Goal: Task Accomplishment & Management: Complete application form

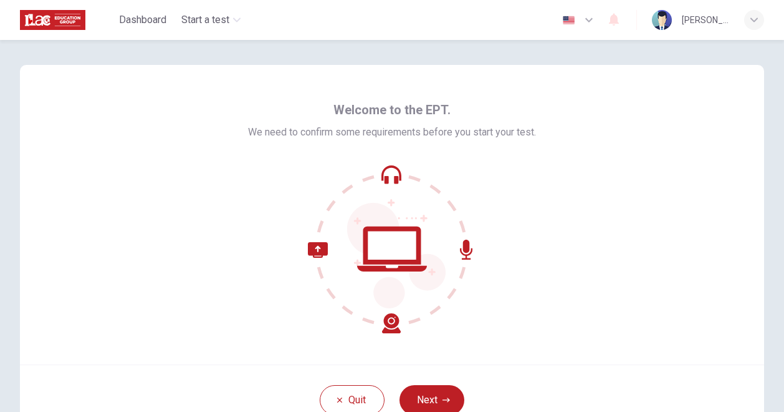
click at [642, 266] on div "Welcome to the EPT. We need to confirm some requirements before you start your …" at bounding box center [392, 214] width 745 height 299
click at [433, 388] on button "Next" at bounding box center [432, 400] width 65 height 30
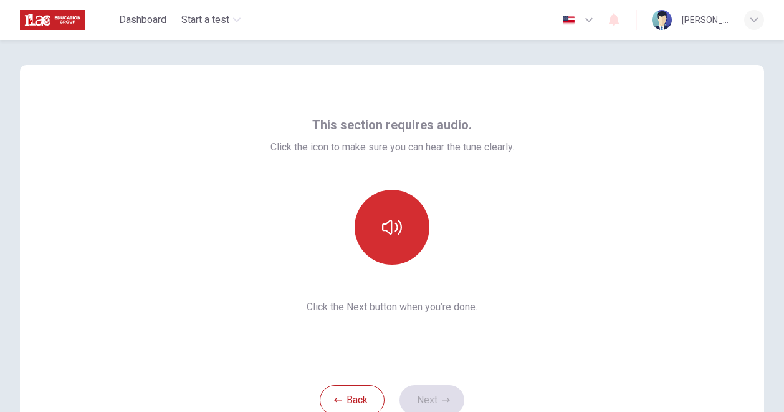
click at [384, 223] on icon "button" at bounding box center [392, 227] width 20 height 15
click at [431, 393] on button "Next" at bounding box center [432, 400] width 65 height 30
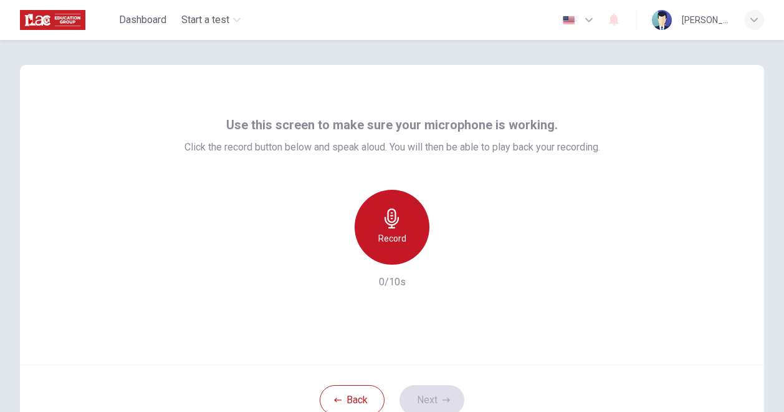
click at [392, 238] on h6 "Record" at bounding box center [393, 238] width 28 height 15
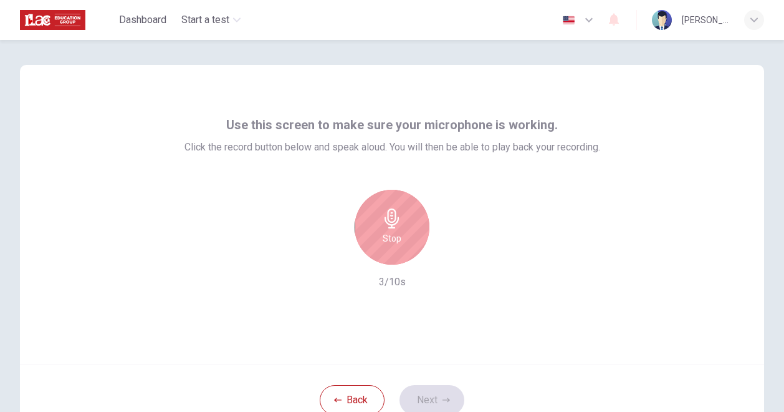
click at [387, 243] on h6 "Stop" at bounding box center [392, 238] width 19 height 15
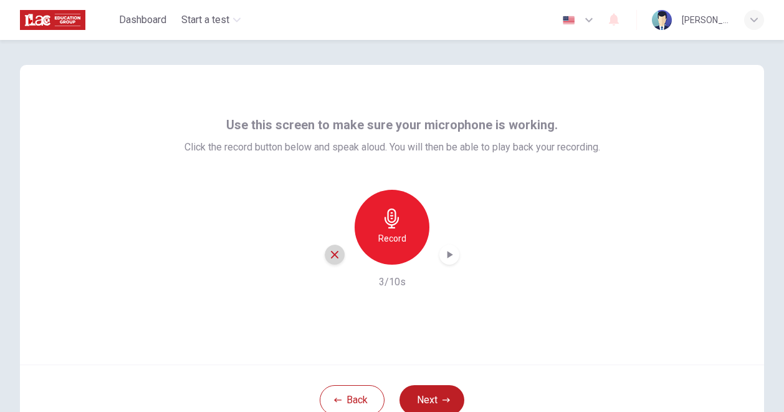
click at [331, 255] on icon "button" at bounding box center [334, 254] width 7 height 7
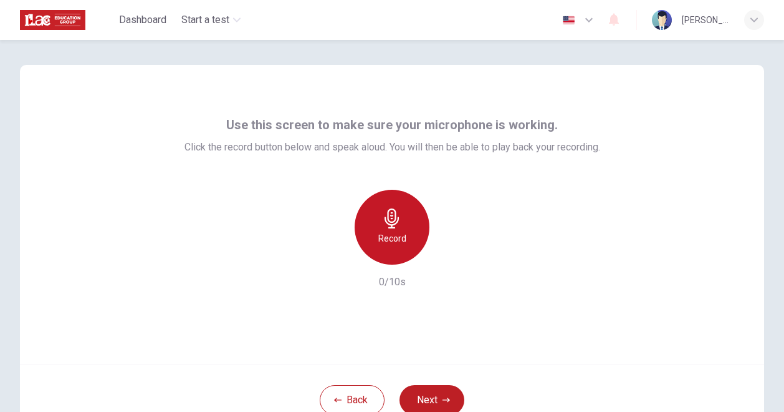
click at [390, 223] on icon "button" at bounding box center [392, 218] width 20 height 20
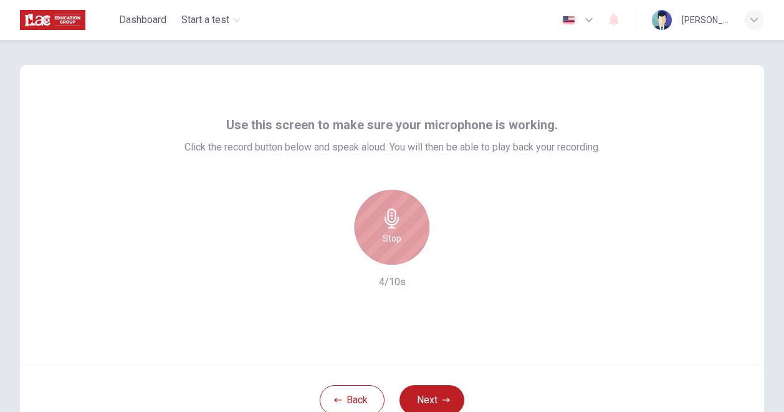
click at [390, 223] on icon "button" at bounding box center [392, 218] width 20 height 20
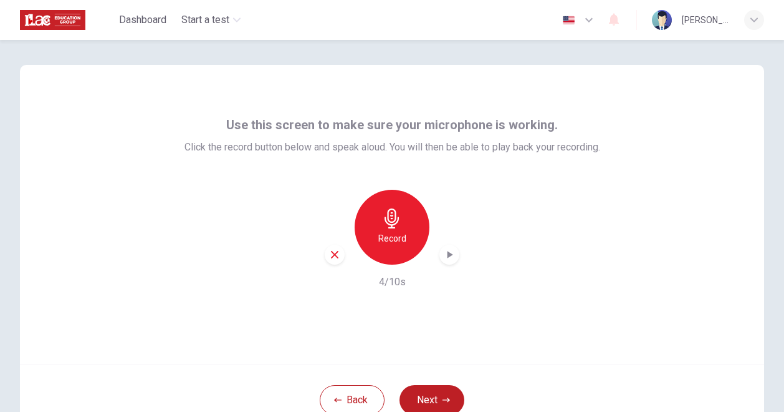
click at [339, 264] on div "Record" at bounding box center [392, 227] width 135 height 75
click at [332, 260] on div "button" at bounding box center [335, 254] width 20 height 20
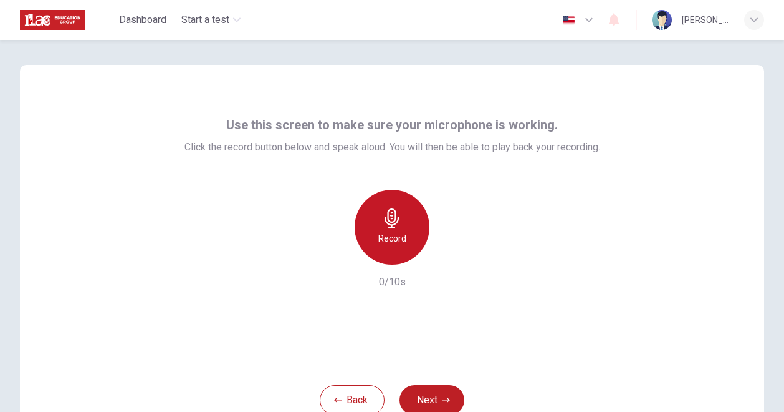
click at [379, 235] on h6 "Record" at bounding box center [393, 238] width 28 height 15
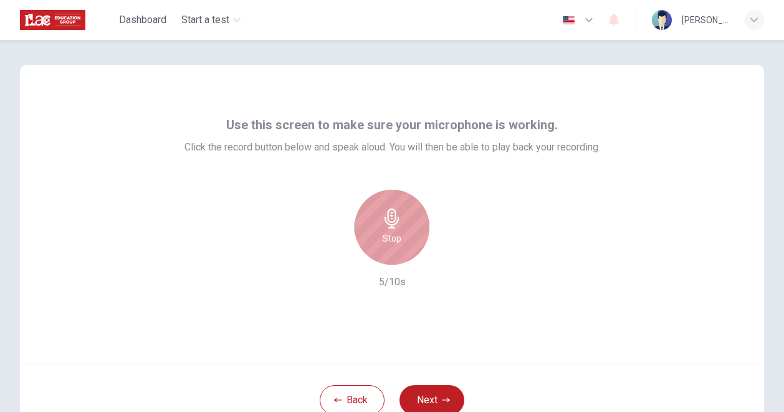
click at [376, 235] on div "Stop" at bounding box center [392, 227] width 75 height 75
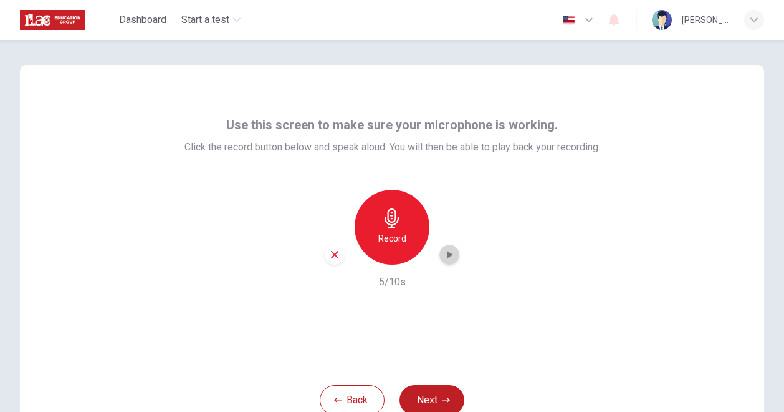
click at [448, 251] on icon "button" at bounding box center [451, 254] width 6 height 7
click at [443, 255] on icon "button" at bounding box center [449, 254] width 12 height 12
click at [398, 226] on icon "button" at bounding box center [392, 218] width 20 height 20
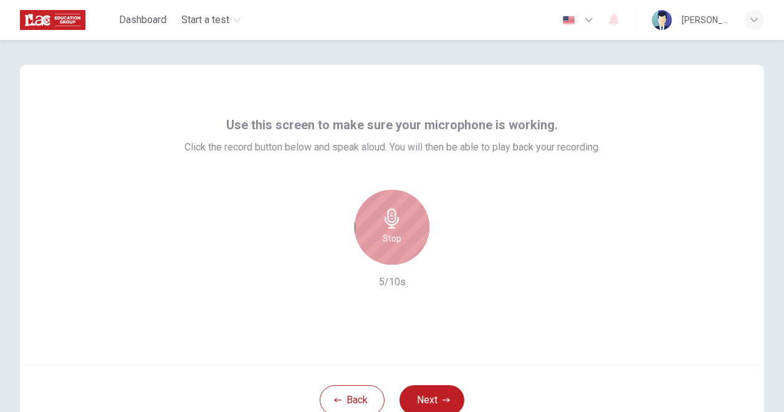
click at [388, 230] on div "Stop" at bounding box center [392, 227] width 75 height 75
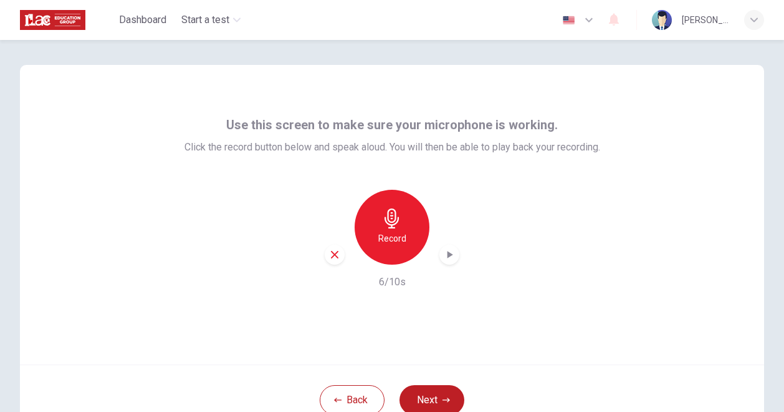
click at [447, 259] on icon "button" at bounding box center [449, 254] width 12 height 12
click at [418, 397] on button "Next" at bounding box center [432, 400] width 65 height 30
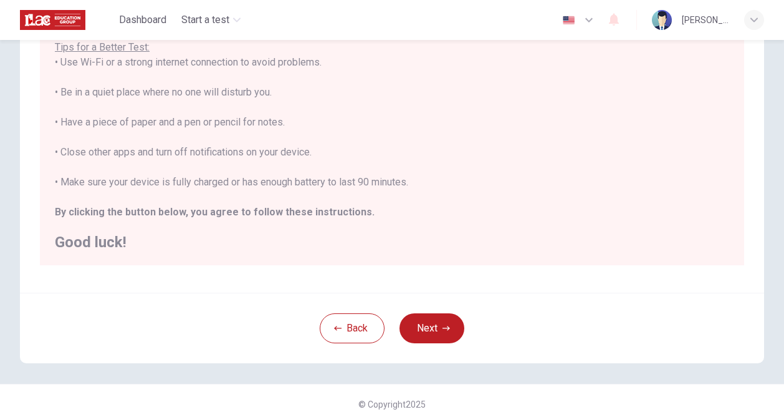
scroll to position [242, 0]
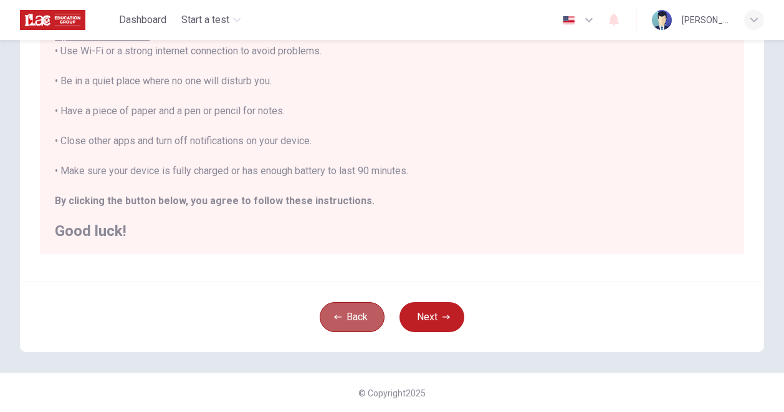
click at [348, 319] on button "Back" at bounding box center [352, 317] width 65 height 30
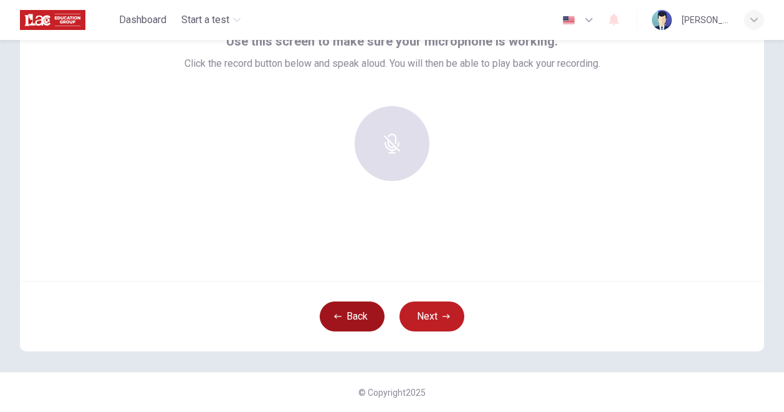
scroll to position [84, 0]
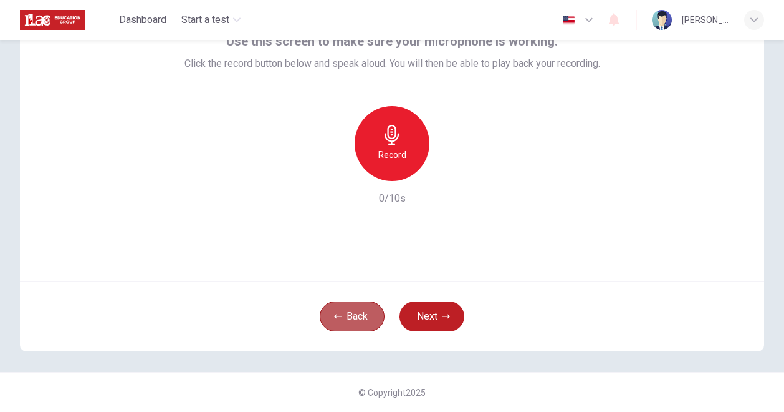
click at [348, 319] on button "Back" at bounding box center [352, 316] width 65 height 30
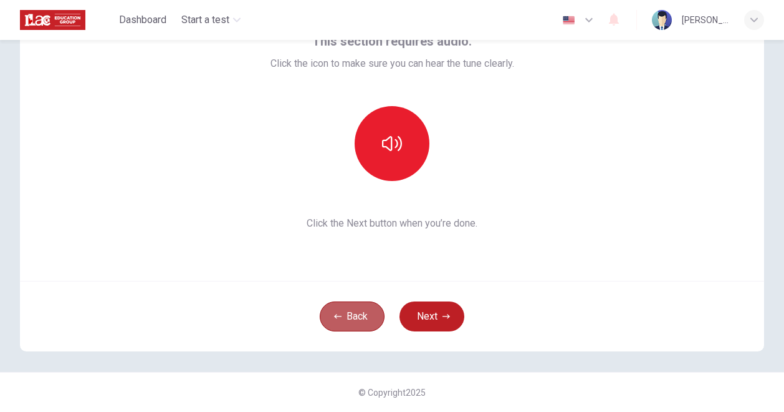
click at [348, 319] on button "Back" at bounding box center [352, 316] width 65 height 30
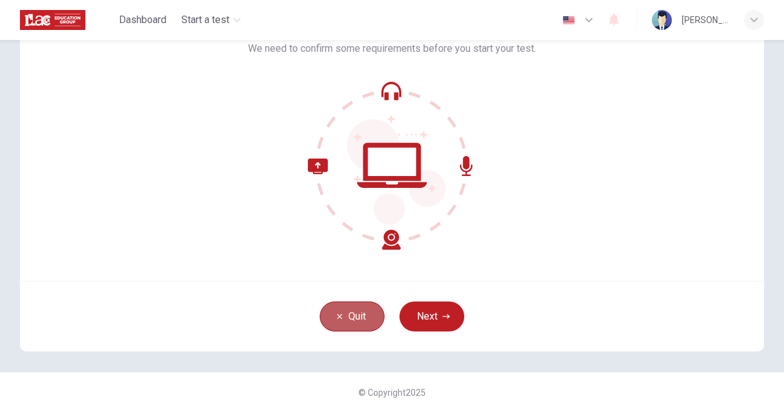
click at [348, 319] on button "Quit" at bounding box center [352, 316] width 65 height 30
